Goal: Find specific page/section: Find specific page/section

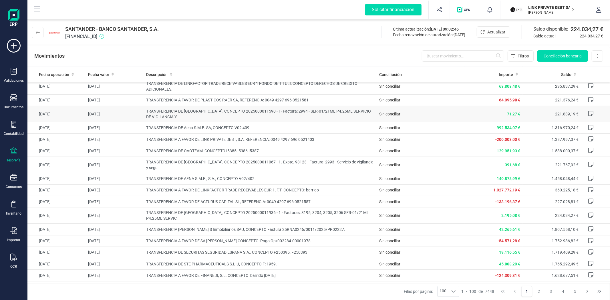
scroll to position [63, 0]
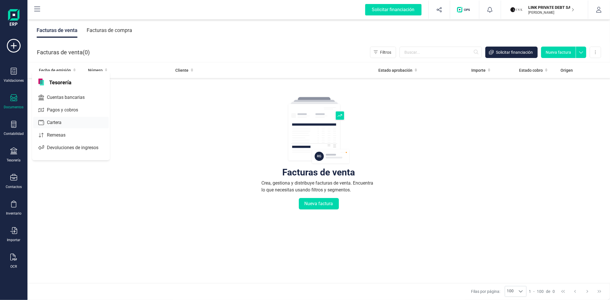
click at [48, 102] on div "Cuentas bancarias" at bounding box center [70, 97] width 75 height 11
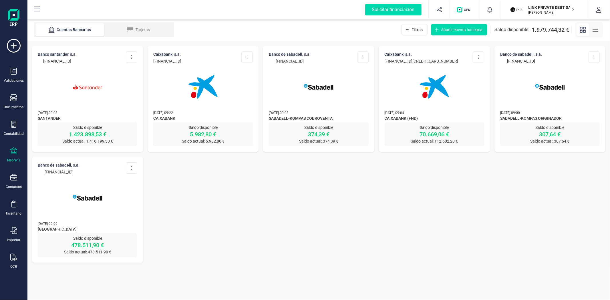
click at [52, 88] on div at bounding box center [88, 83] width 100 height 39
